Goal: Task Accomplishment & Management: Manage account settings

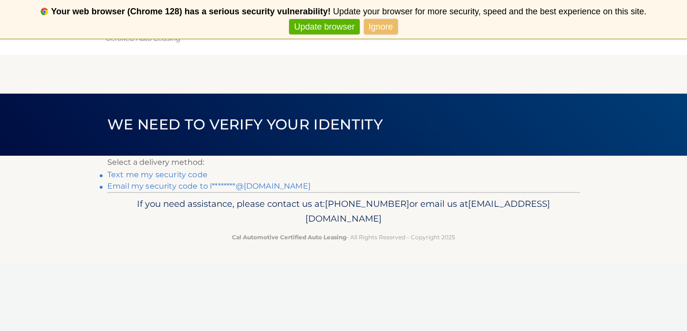
click at [194, 176] on link "Text me my security code" at bounding box center [157, 174] width 100 height 9
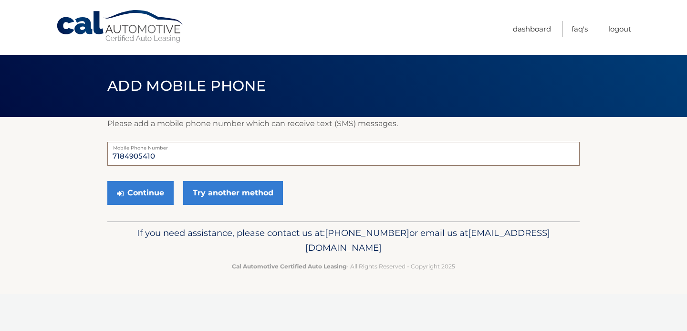
click at [169, 159] on input "7184905410" at bounding box center [343, 154] width 472 height 24
type input "7"
type input "6465527690"
click at [152, 191] on button "Continue" at bounding box center [140, 193] width 66 height 24
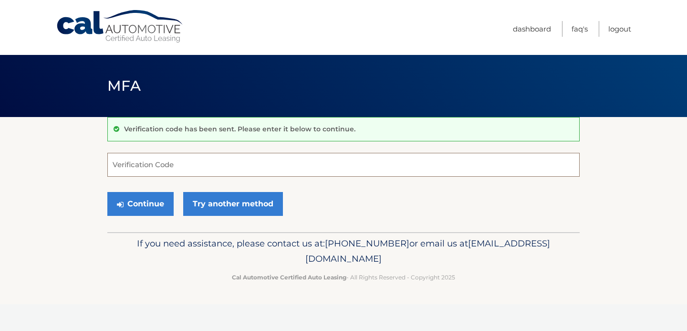
click at [134, 161] on input "Verification Code" at bounding box center [343, 165] width 472 height 24
type input "252535"
click at [140, 204] on button "Continue" at bounding box center [140, 204] width 66 height 24
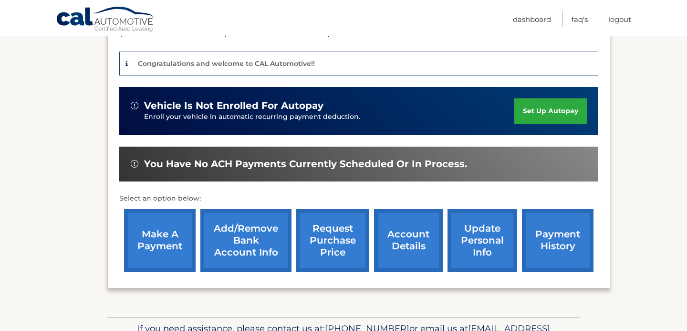
scroll to position [229, 0]
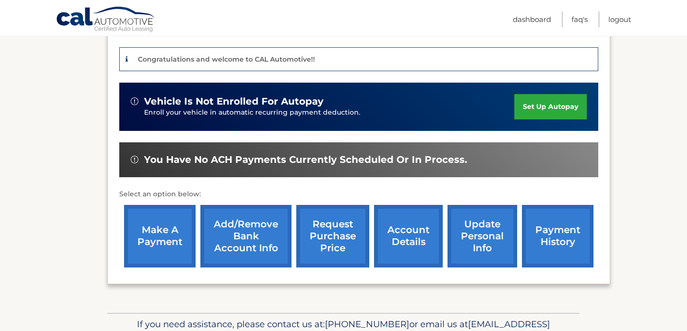
click at [151, 223] on link "make a payment" at bounding box center [160, 236] width 72 height 63
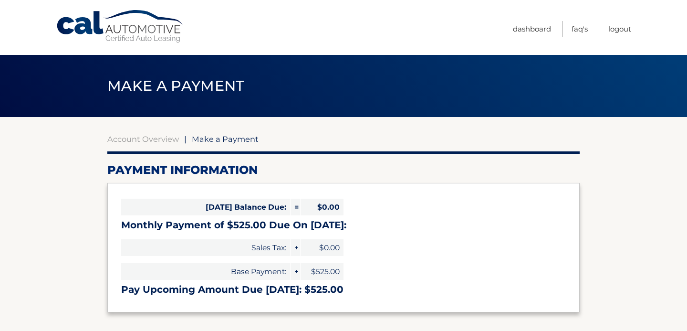
select select "NDYyYWRiYjMtMzZiNi00MjVkLTk2ODEtMDMyYWQ2ODhmNTU2"
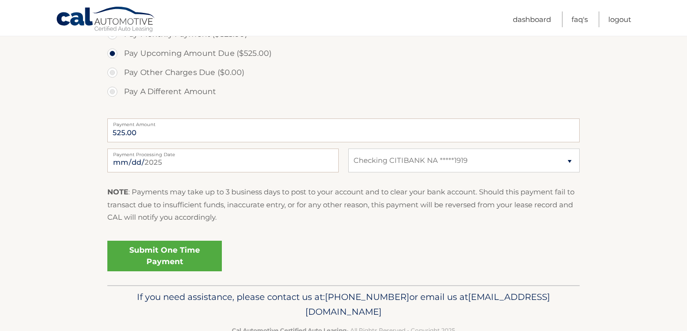
scroll to position [344, 0]
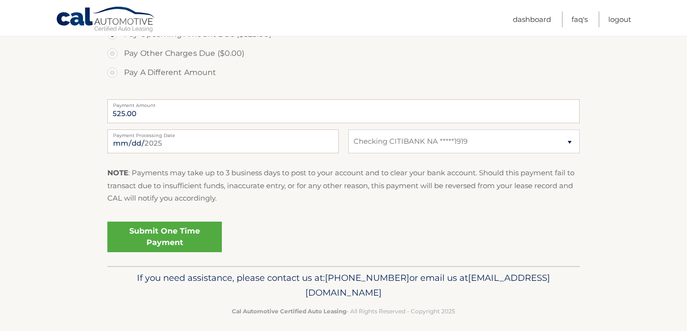
click at [157, 230] on link "Submit One Time Payment" at bounding box center [164, 236] width 115 height 31
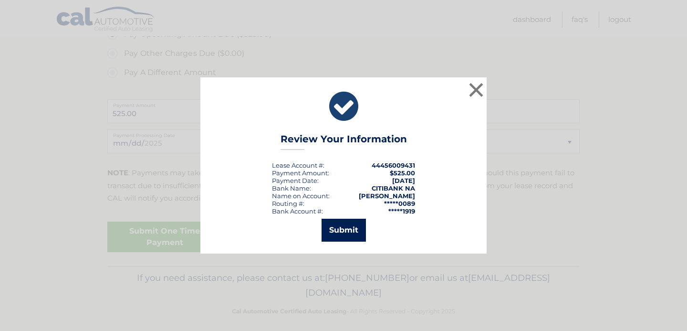
click at [344, 229] on button "Submit" at bounding box center [344, 230] width 44 height 23
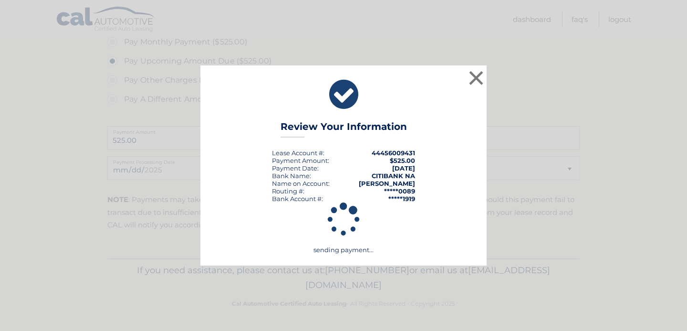
scroll to position [317, 0]
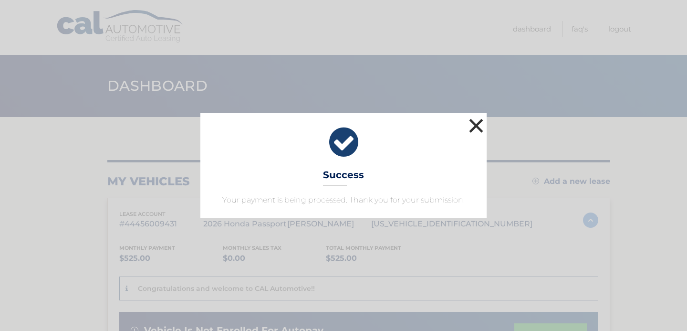
click at [481, 121] on button "×" at bounding box center [476, 125] width 19 height 19
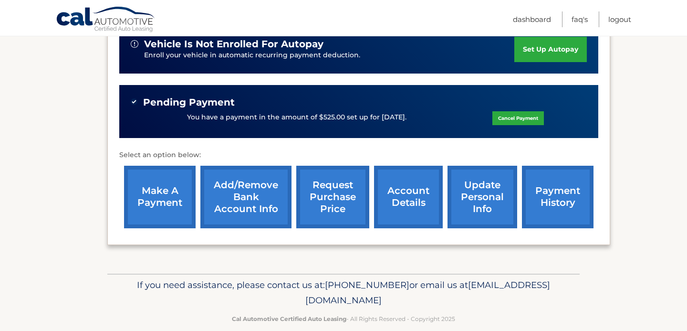
scroll to position [301, 0]
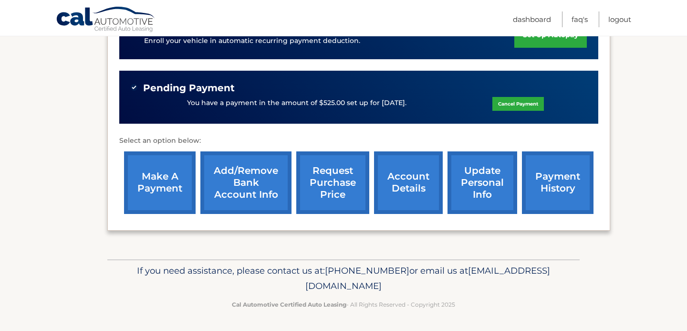
click at [554, 177] on link "payment history" at bounding box center [558, 182] width 72 height 63
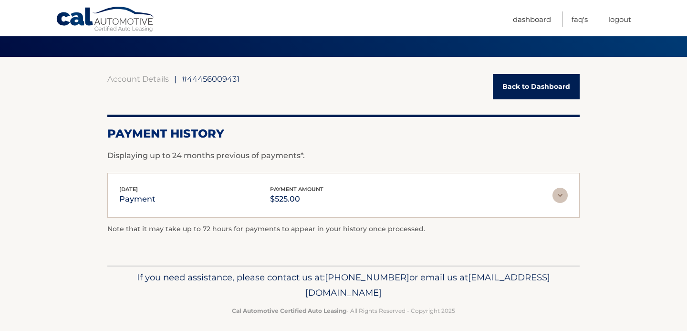
scroll to position [67, 0]
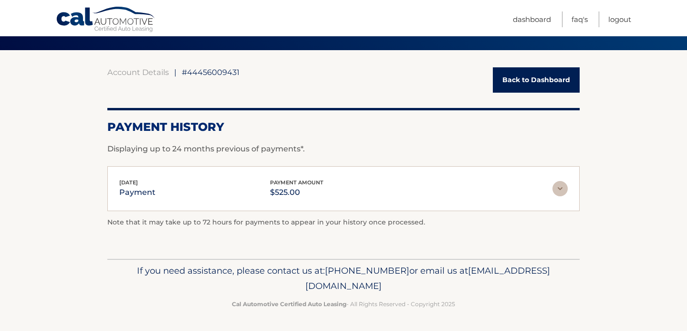
click at [544, 76] on link "Back to Dashboard" at bounding box center [536, 79] width 87 height 25
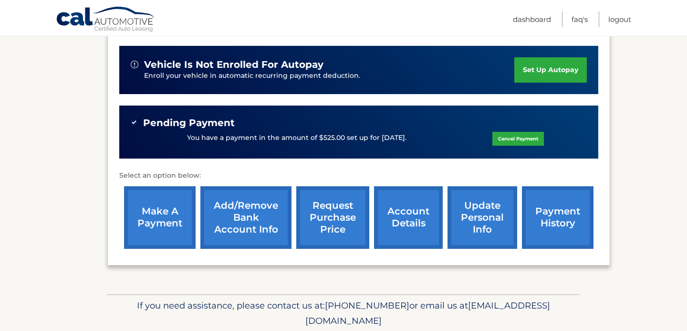
scroll to position [267, 0]
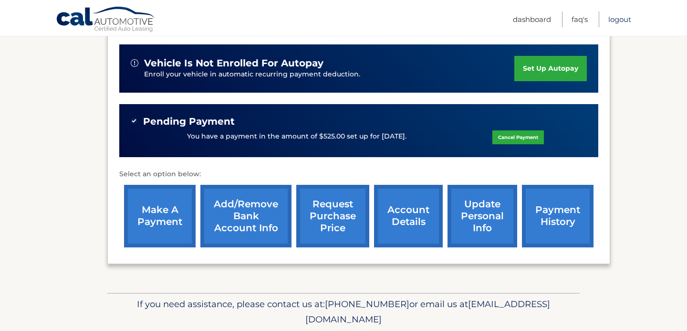
click at [618, 17] on link "Logout" at bounding box center [619, 19] width 23 height 16
